Goal: Information Seeking & Learning: Learn about a topic

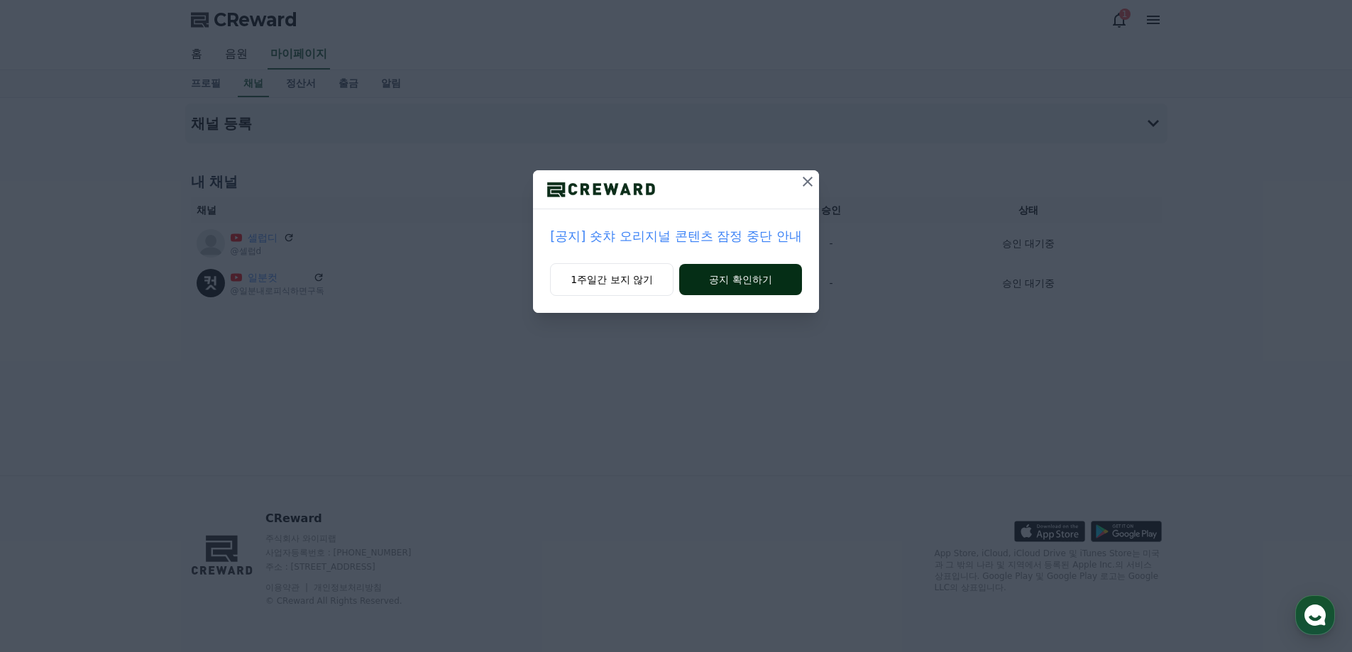
click at [737, 280] on button "공지 확인하기" at bounding box center [740, 279] width 123 height 31
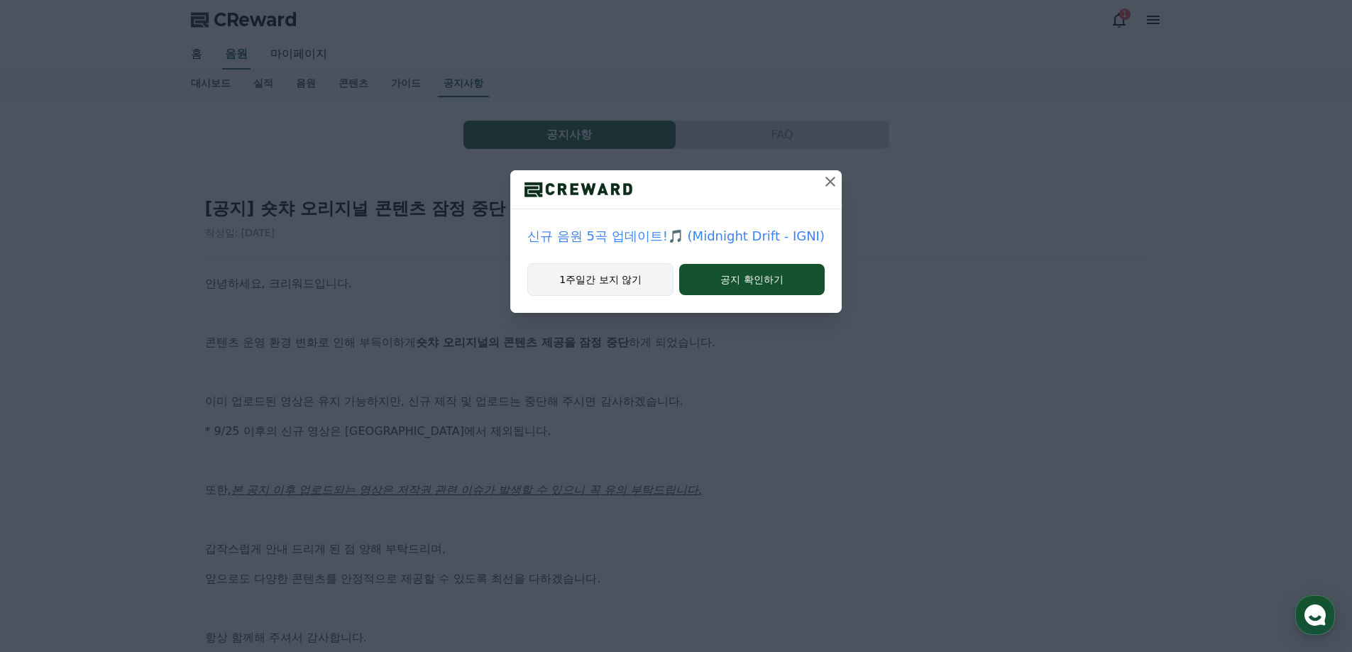
click at [635, 280] on button "1주일간 보지 않기" at bounding box center [600, 279] width 146 height 33
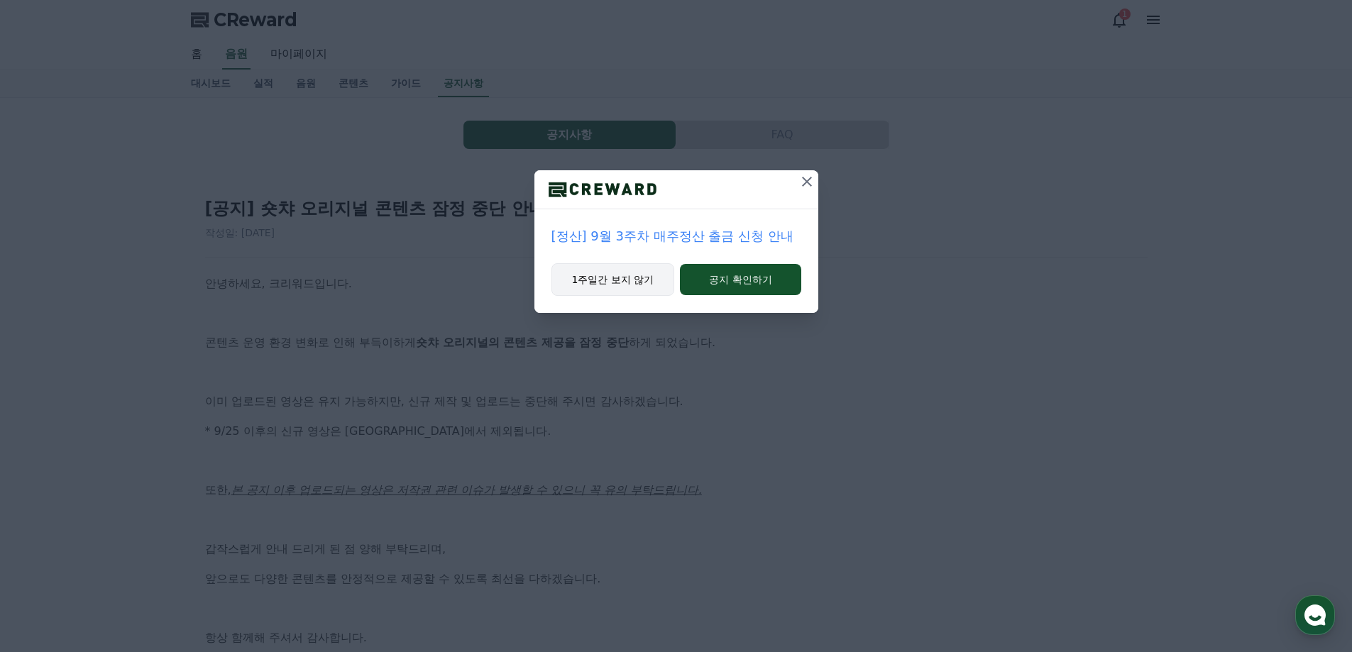
click at [635, 279] on button "1주일간 보지 않기" at bounding box center [612, 279] width 123 height 33
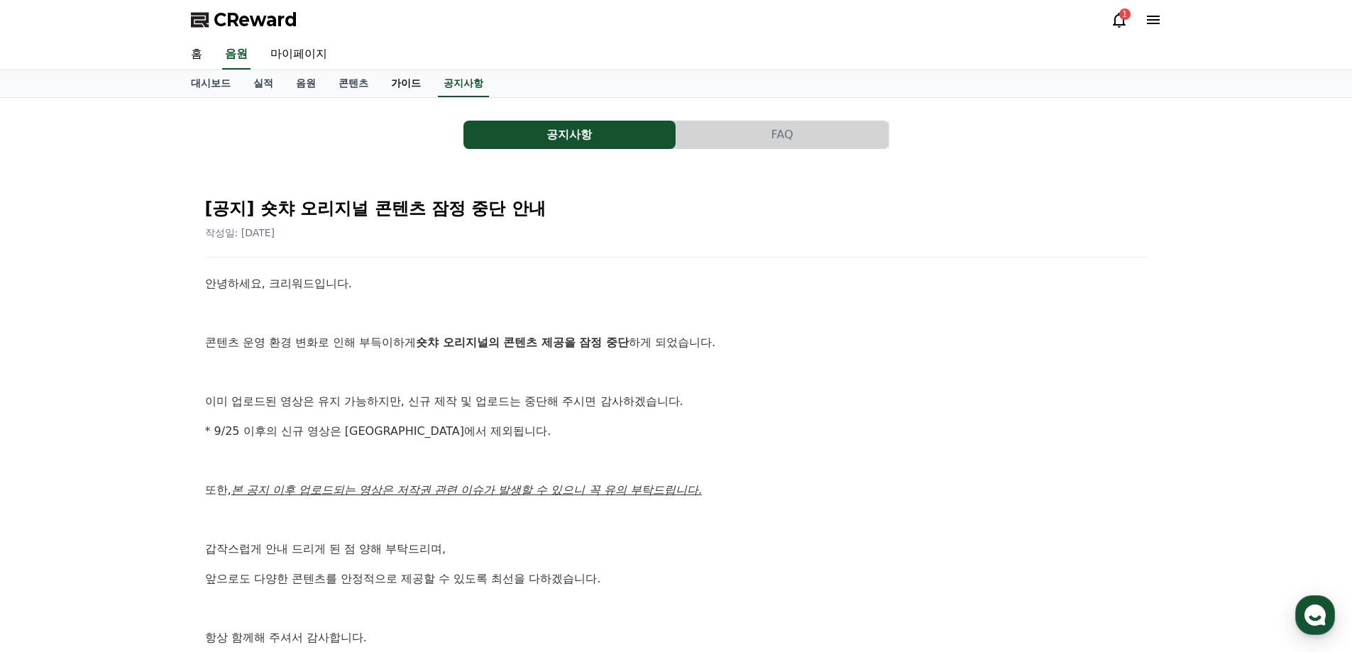
click at [400, 83] on link "가이드" at bounding box center [406, 83] width 53 height 27
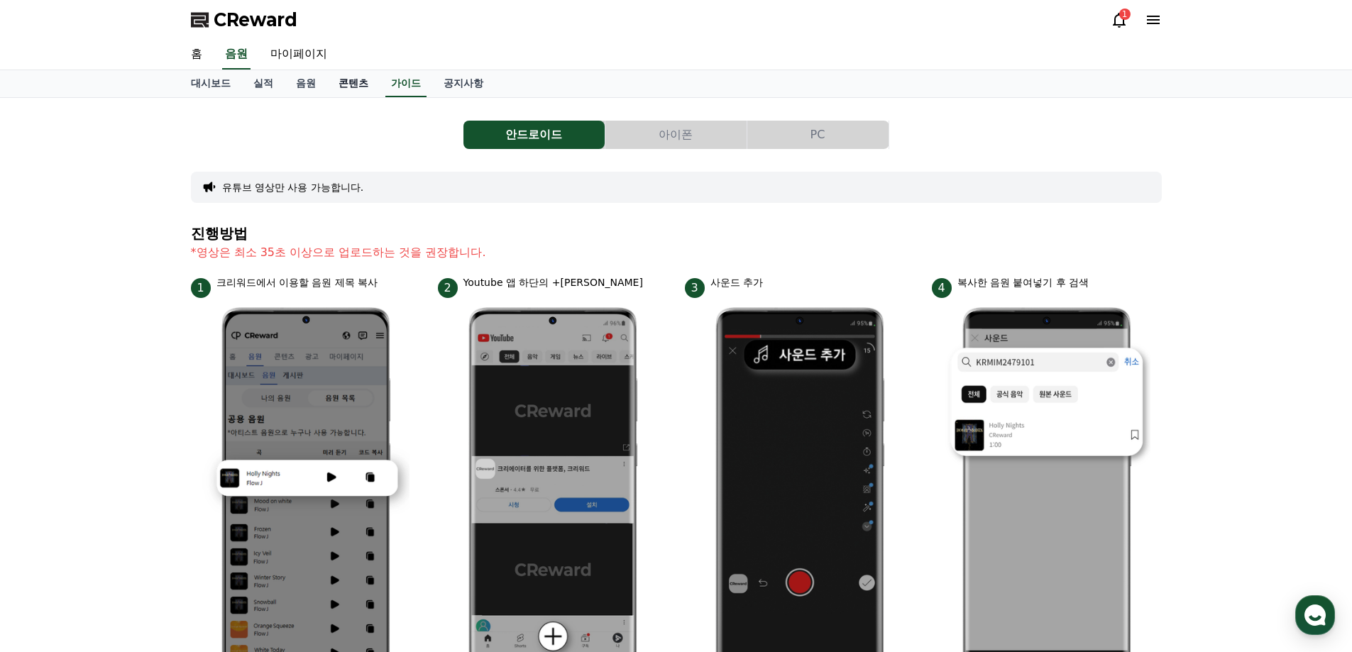
click at [331, 87] on link "콘텐츠" at bounding box center [353, 83] width 53 height 27
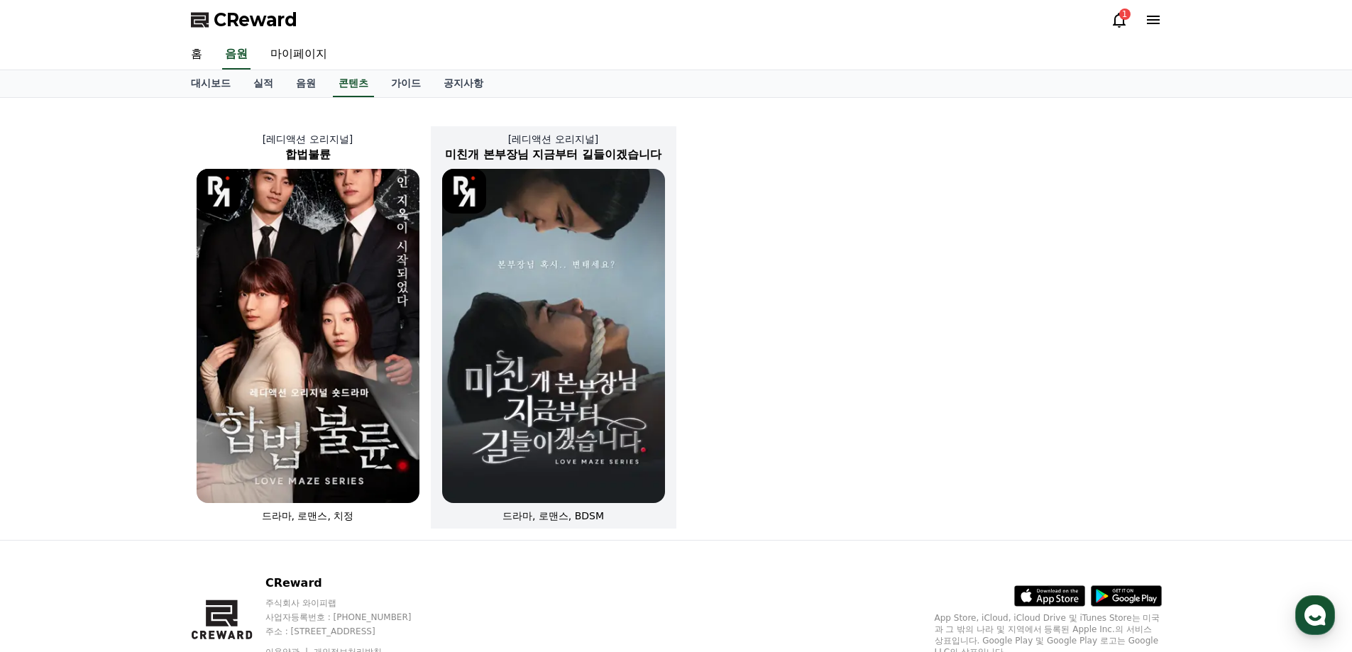
click at [615, 306] on img at bounding box center [553, 336] width 223 height 334
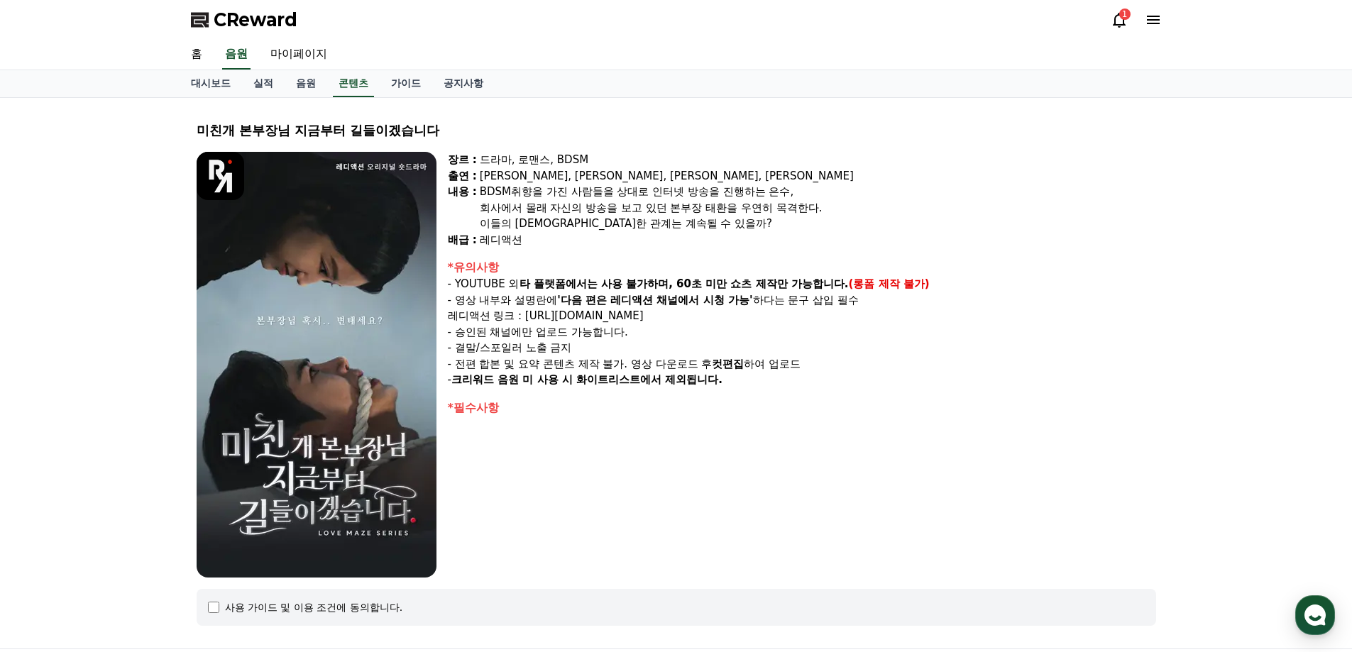
drag, startPoint x: 490, startPoint y: 277, endPoint x: 716, endPoint y: 321, distance: 230.7
click at [716, 321] on div "*유의사항 - YOUTUBE 외 타 플랫폼에서는 사용 불가하며, 60초 미만 쇼츠 제작만 가능합니다. (롱폼 제작 불가) - 영상 내부와 설명…" at bounding box center [802, 323] width 708 height 129
click at [303, 85] on link "음원" at bounding box center [306, 83] width 43 height 27
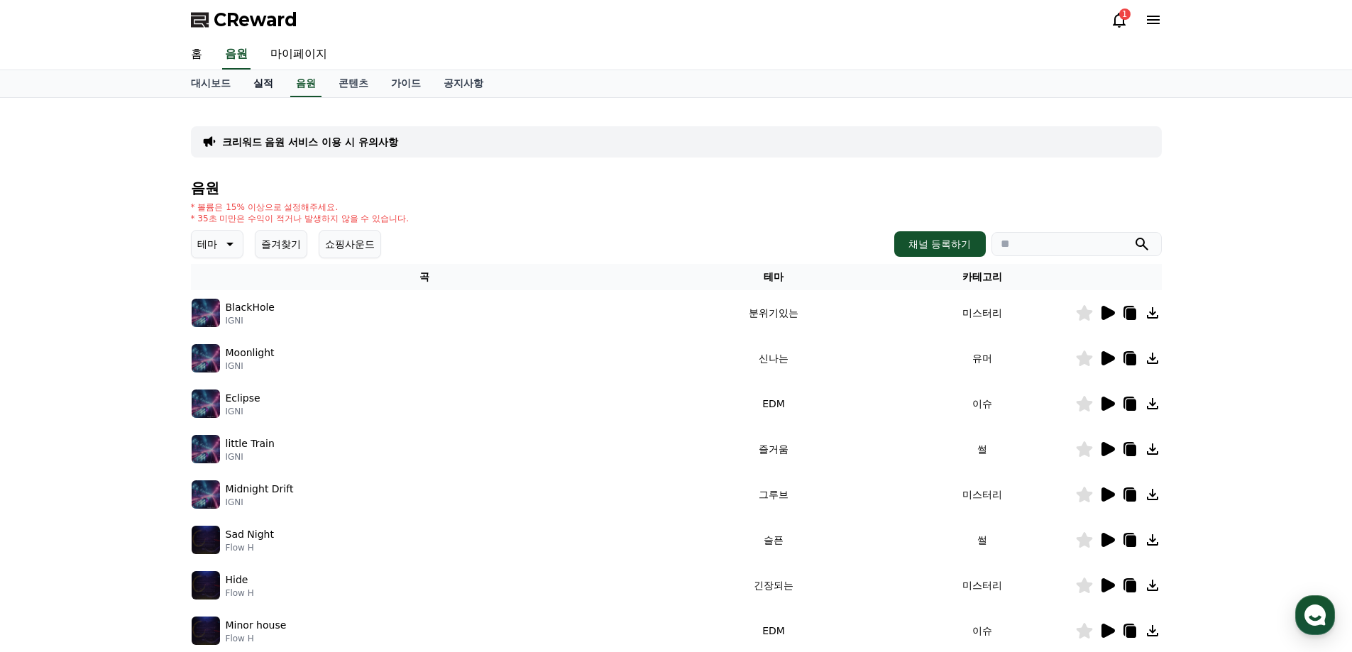
click at [263, 85] on link "실적" at bounding box center [263, 83] width 43 height 27
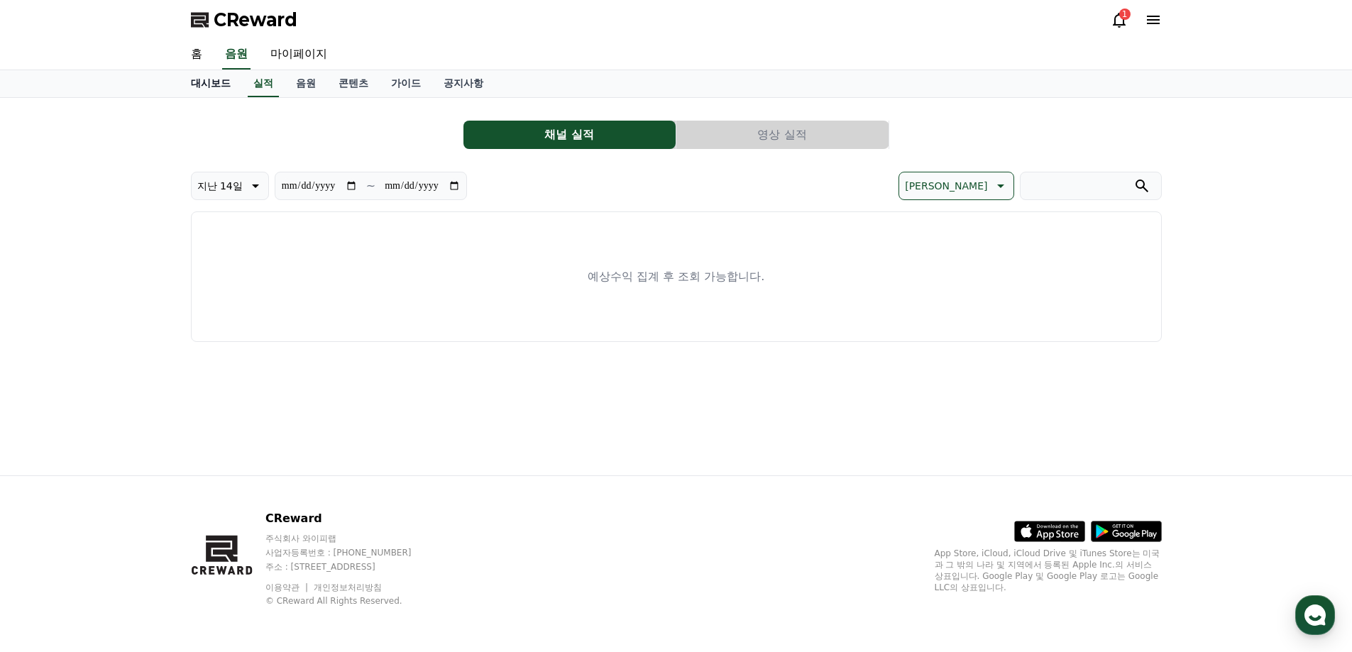
click at [203, 86] on link "대시보드" at bounding box center [211, 83] width 62 height 27
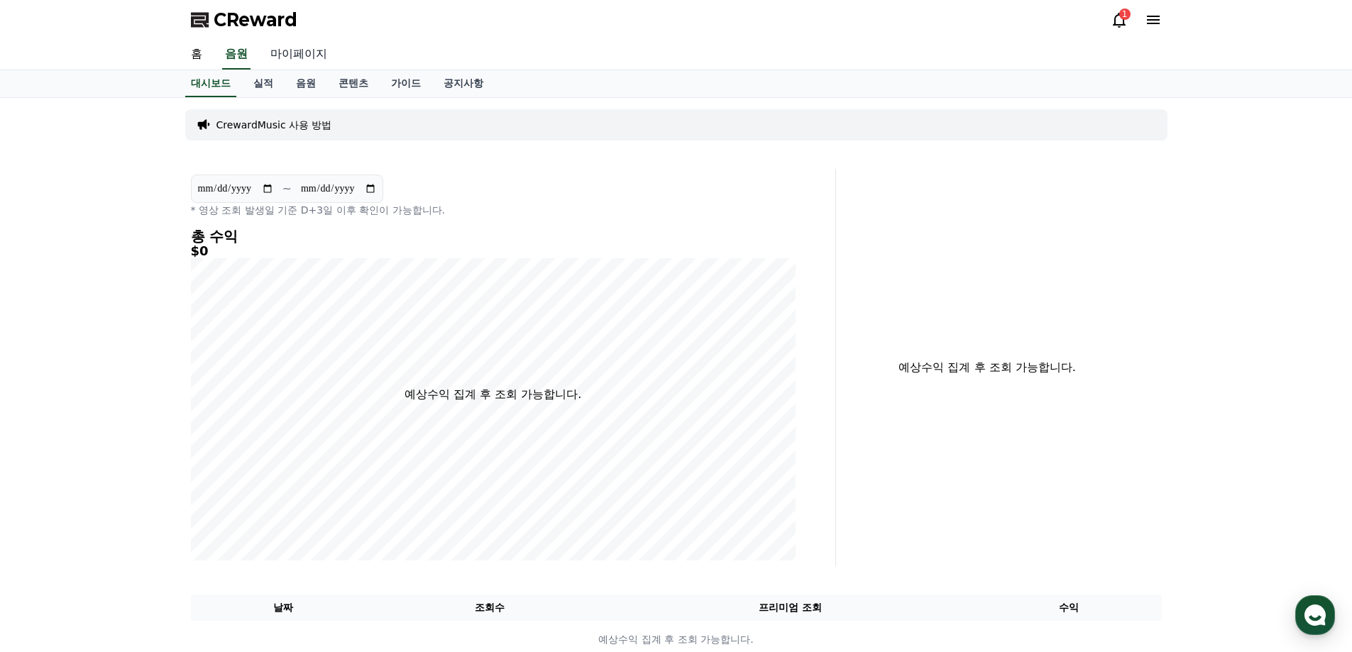
click at [310, 58] on link "마이페이지" at bounding box center [298, 55] width 79 height 30
select select "**********"
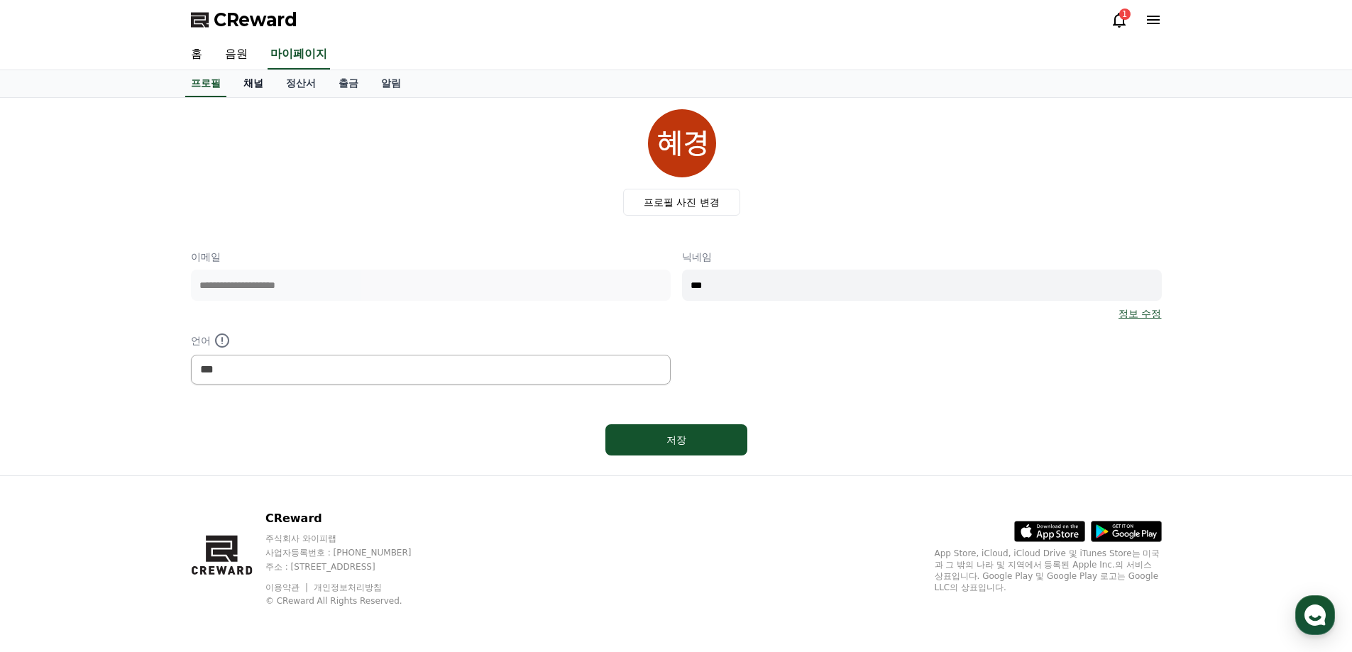
click at [260, 86] on link "채널" at bounding box center [253, 83] width 43 height 27
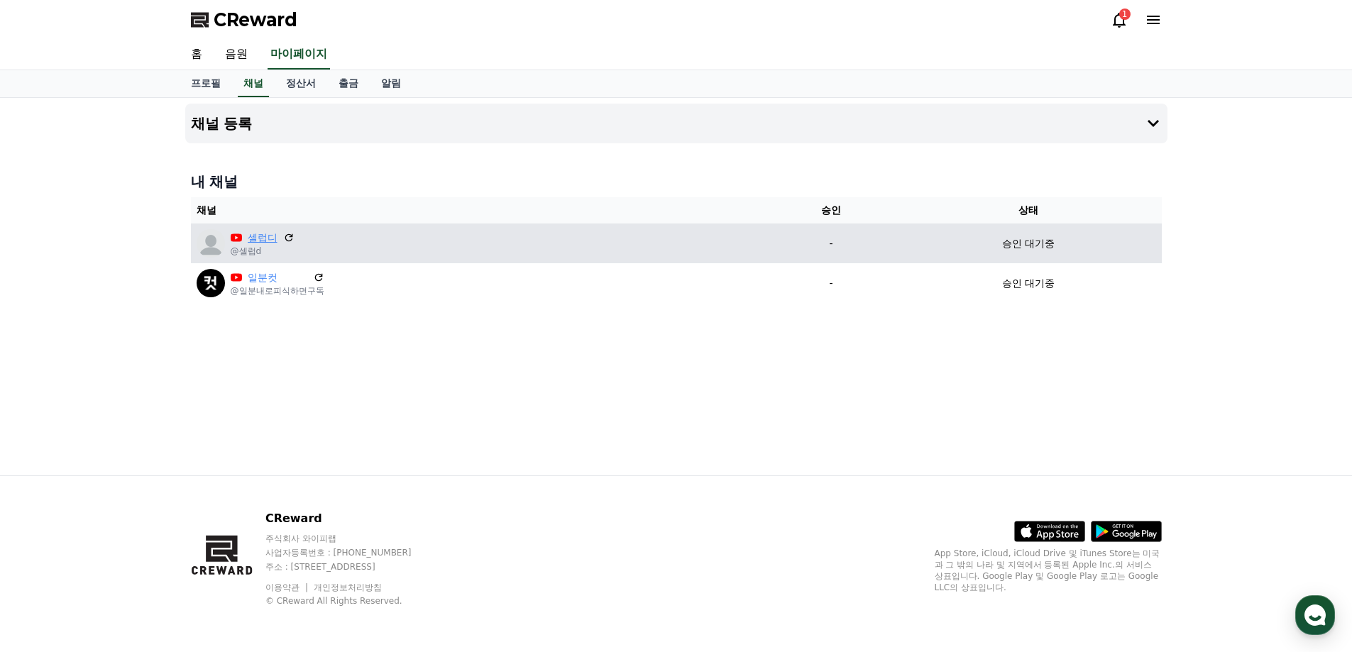
click at [269, 240] on link "셀럽디" at bounding box center [263, 238] width 30 height 15
click at [213, 250] on img at bounding box center [211, 243] width 28 height 28
